Goal: Information Seeking & Learning: Learn about a topic

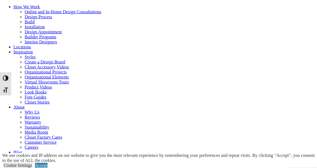
scroll to position [33, 0]
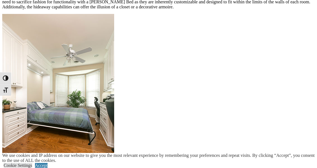
scroll to position [570, 0]
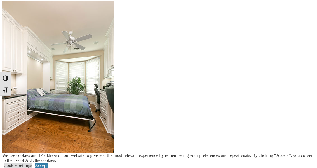
scroll to position [576, 0]
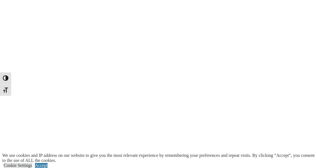
scroll to position [1048, 0]
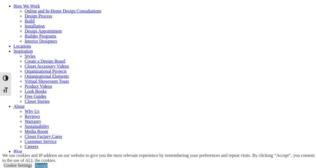
scroll to position [41, 0]
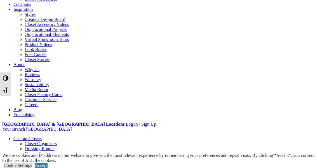
click at [270, 17] on div "[GEOGRAPHIC_DATA] & [GEOGRAPHIC_DATA] Locations [GEOGRAPHIC_DATA]: [PHONE_NUMBE…" at bounding box center [158, 32] width 312 height 200
